Goal: Task Accomplishment & Management: Complete application form

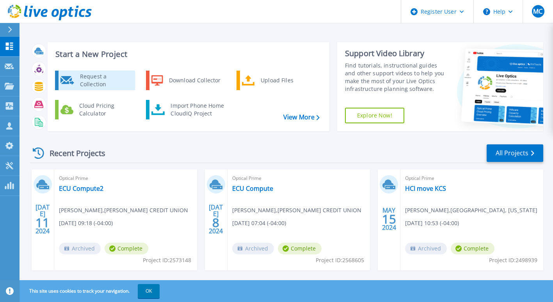
click at [84, 86] on div "Request a Collection" at bounding box center [104, 81] width 57 height 16
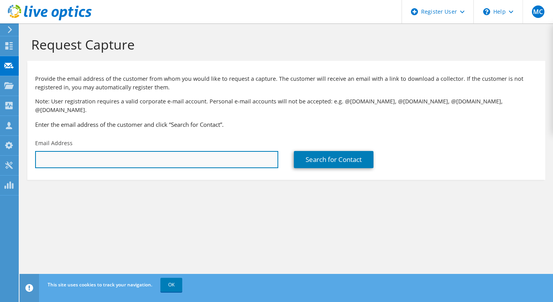
click at [171, 151] on input "text" at bounding box center [156, 159] width 243 height 17
paste input "tom@utk.edu"
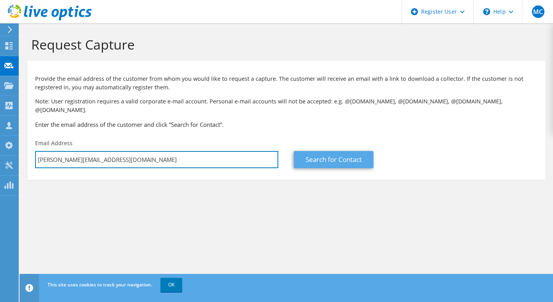
type input "tom@utk.edu"
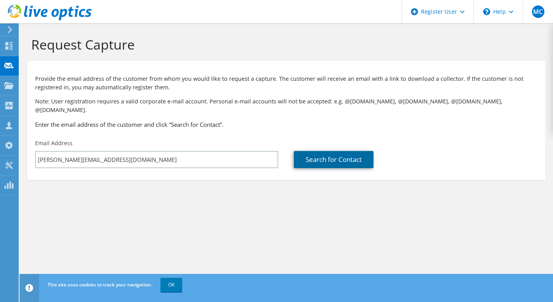
click at [335, 154] on link "Search for Contact" at bounding box center [334, 159] width 80 height 17
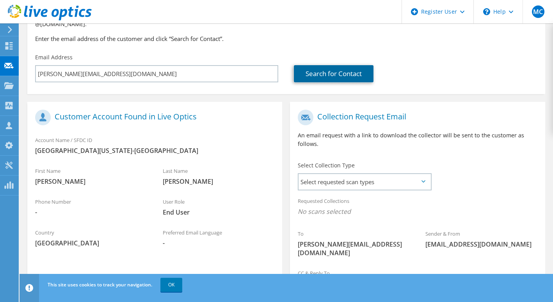
scroll to position [86, 0]
click at [413, 175] on span "Select requested scan types" at bounding box center [365, 182] width 132 height 16
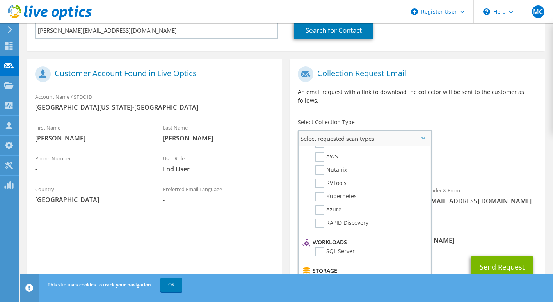
scroll to position [0, 0]
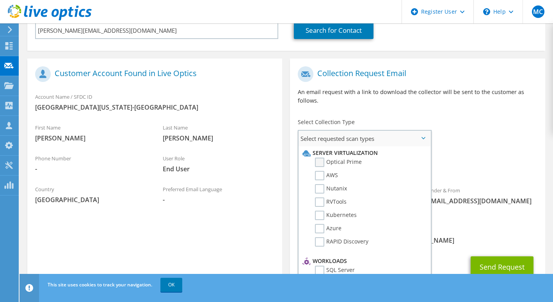
click at [320, 158] on label "Optical Prime" at bounding box center [338, 162] width 47 height 9
click at [0, 0] on input "Optical Prime" at bounding box center [0, 0] width 0 height 0
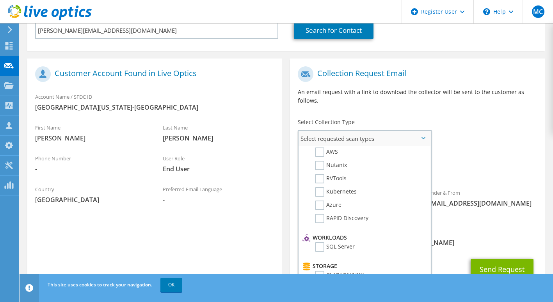
scroll to position [24, 0]
click at [317, 165] on li "Nutanix" at bounding box center [364, 166] width 126 height 13
click at [321, 174] on label "RVTools" at bounding box center [331, 178] width 32 height 9
click at [0, 0] on input "RVTools" at bounding box center [0, 0] width 0 height 0
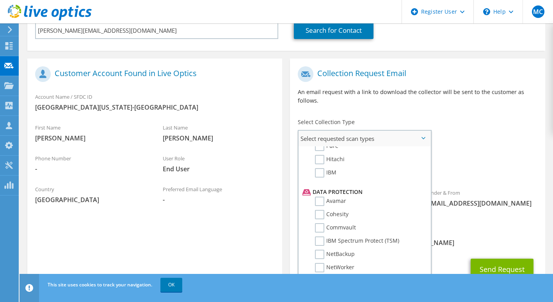
scroll to position [345, 0]
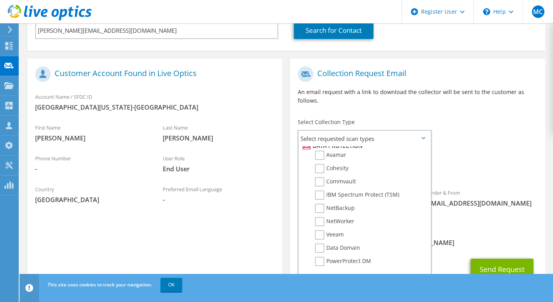
click at [479, 150] on div "Requested Collections No scans selected Optical Prime RVTools" at bounding box center [417, 165] width 255 height 31
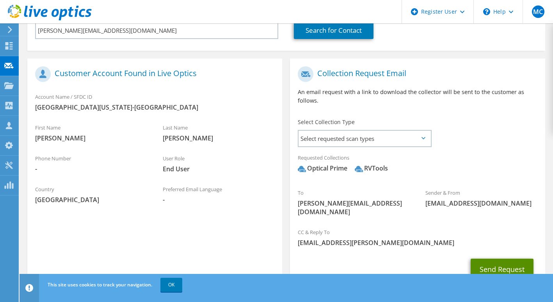
click at [500, 259] on button "Send Request" at bounding box center [502, 269] width 63 height 21
